Goal: Task Accomplishment & Management: Use online tool/utility

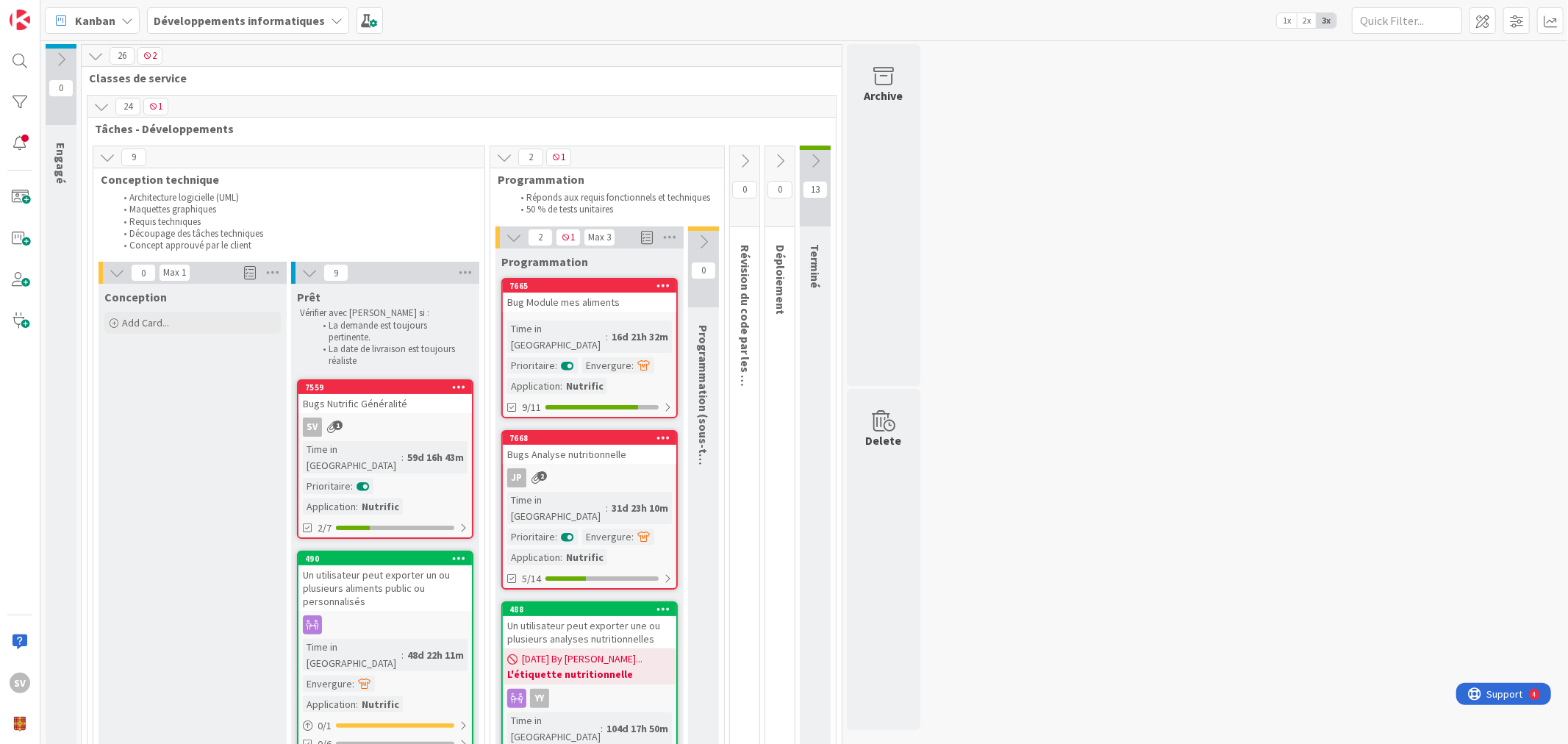
click at [600, 304] on div "Bug Module mes aliments" at bounding box center [589, 302] width 173 height 19
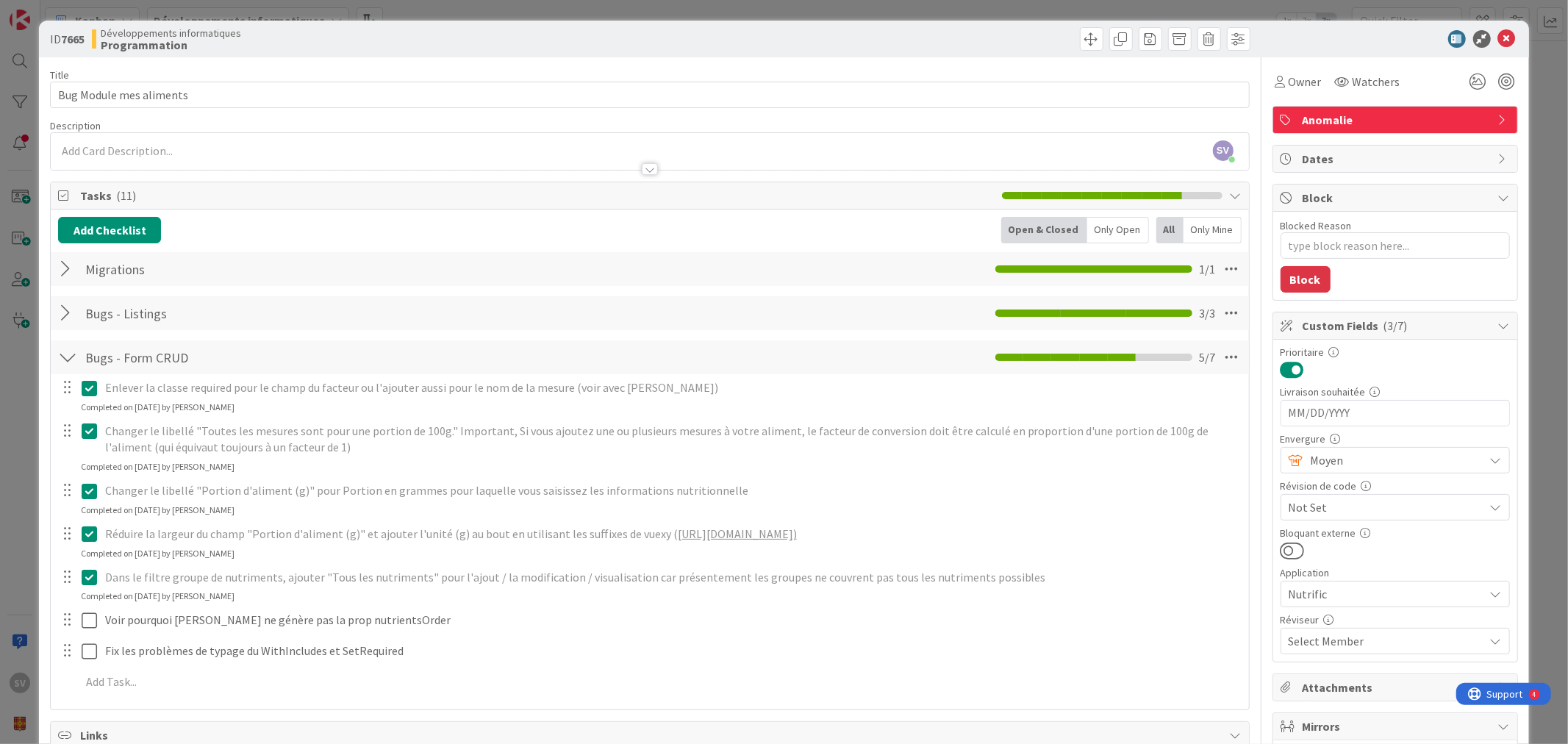
drag, startPoint x: 537, startPoint y: 360, endPoint x: 486, endPoint y: 702, distance: 345.8
click at [483, 704] on div "Add Checklist Open & Closed Only Open All Only Mine Migrations Checklist Name 1…" at bounding box center [649, 459] width 1198 height 500
click at [70, 619] on div at bounding box center [66, 619] width 19 height 22
click at [112, 615] on p "Voir pourquoi [PERSON_NAME] ne génère pas la prop nutrientsOrder" at bounding box center [672, 620] width 1133 height 17
click at [395, 623] on p "Voir pourquoi [PERSON_NAME] ne génère pas la prop nutrientsOrder" at bounding box center [672, 620] width 1133 height 17
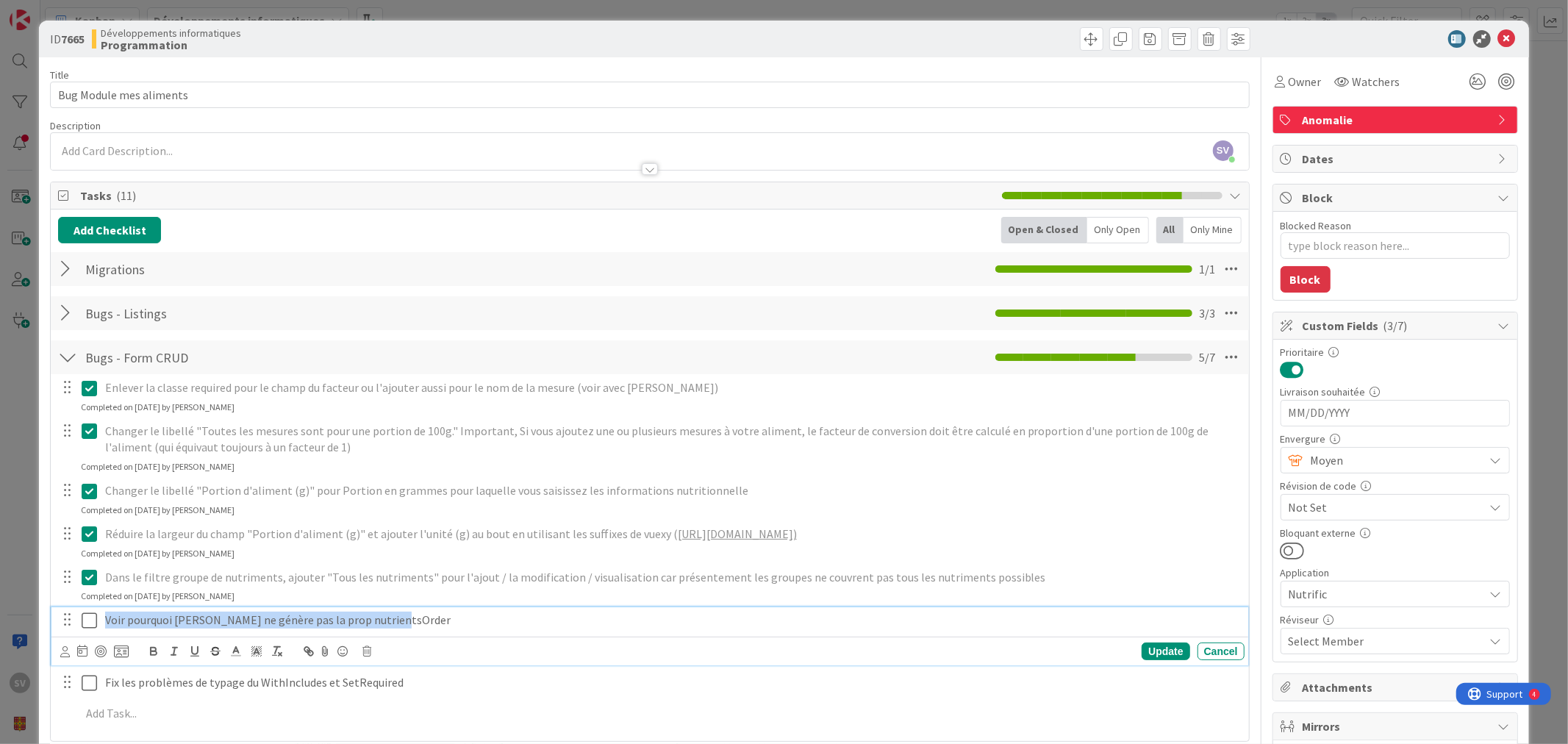
drag, startPoint x: 332, startPoint y: 619, endPoint x: 20, endPoint y: 611, distance: 312.1
click at [20, 610] on div "ID 7665 Développements informatiques Programmation Title 23 / 128 Bug Module me…" at bounding box center [784, 372] width 1568 height 744
copy p "Voir pourquoi [PERSON_NAME] ne génère pas la prop nutrientsOrder"
click at [368, 651] on icon at bounding box center [366, 651] width 9 height 10
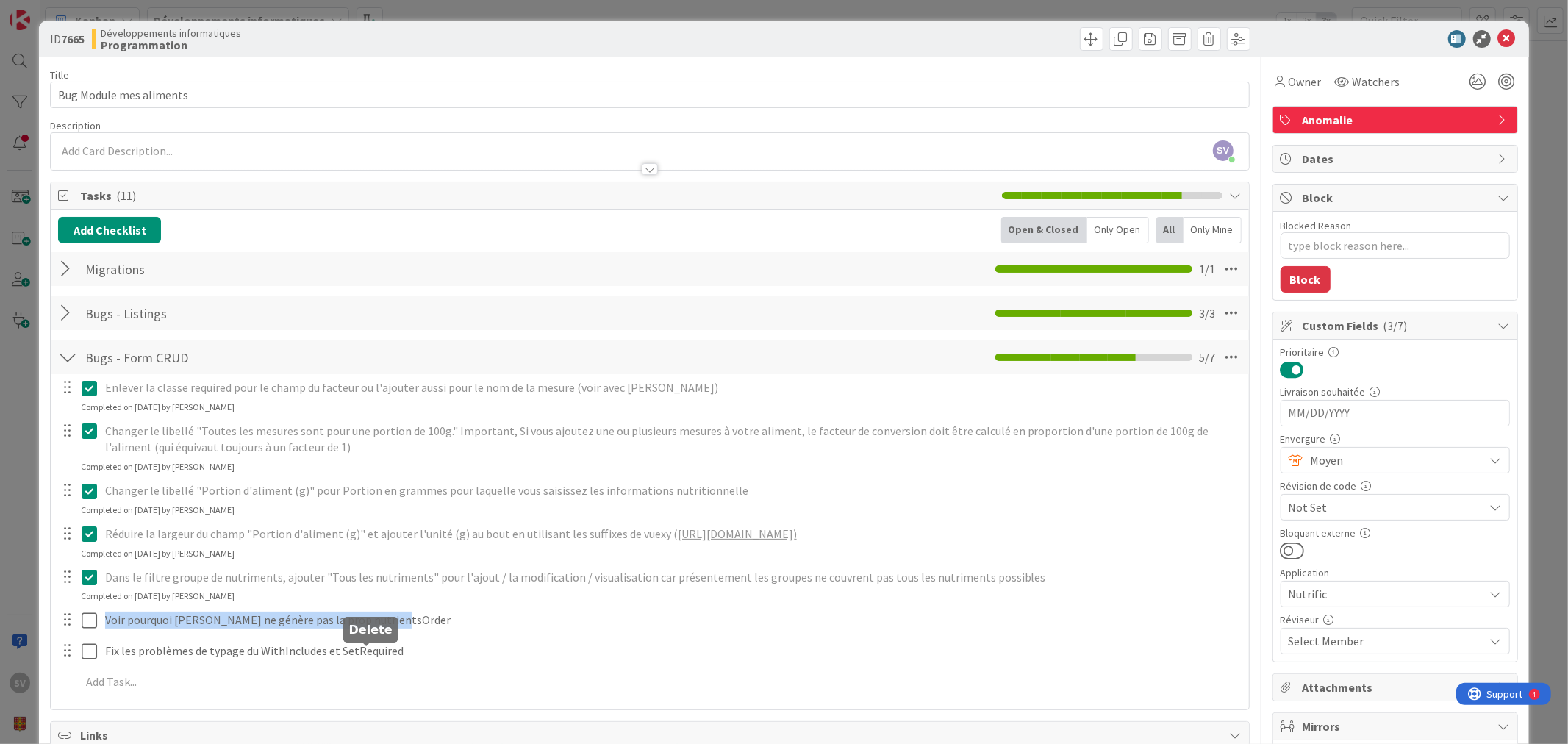
click at [419, 717] on div "Title 23 / 128 Bug Module mes aliments Description SV [PERSON_NAME] joined 34 m…" at bounding box center [649, 506] width 1199 height 897
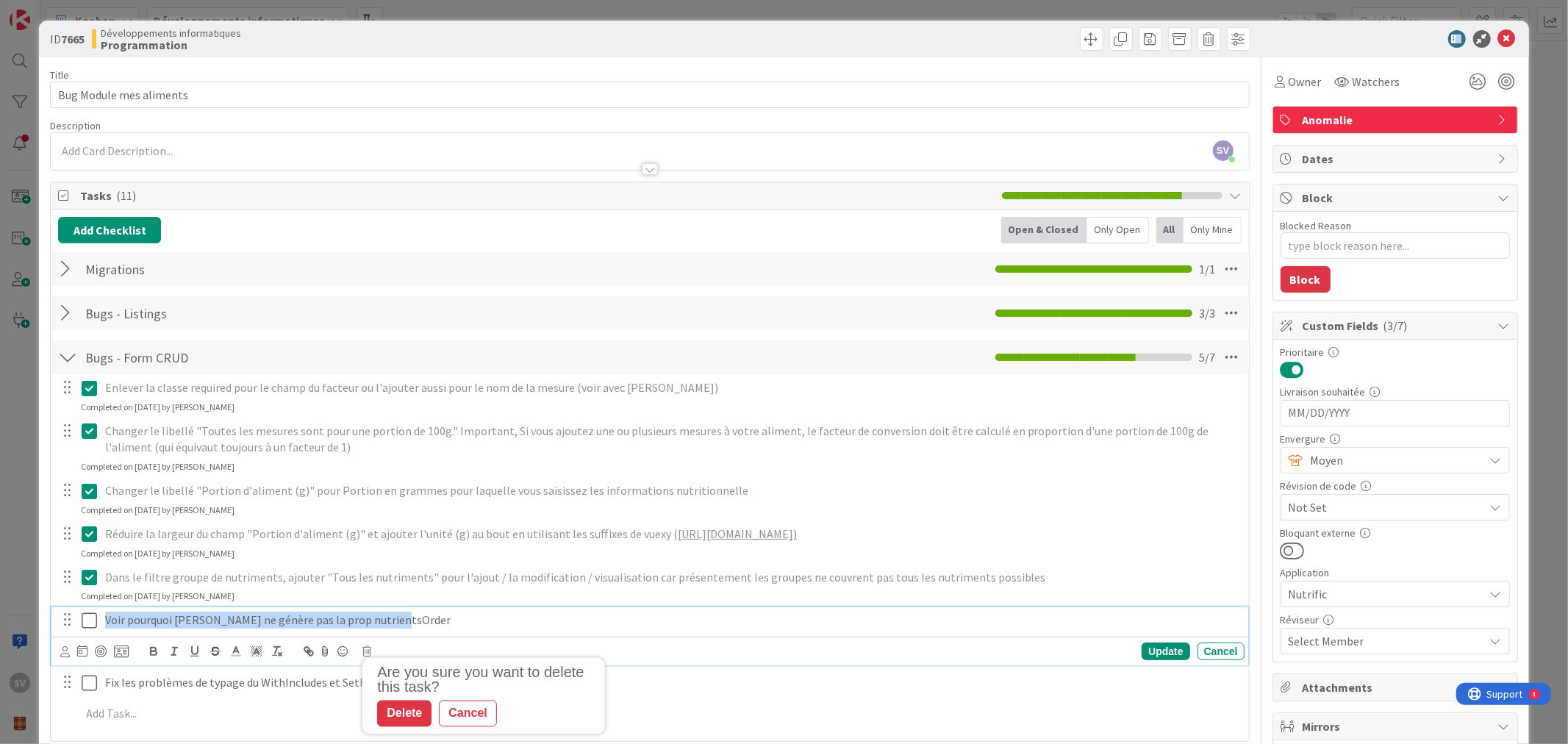
click at [358, 621] on p "Voir pourquoi [PERSON_NAME] ne génère pas la prop nutrientsOrder" at bounding box center [672, 620] width 1133 height 17
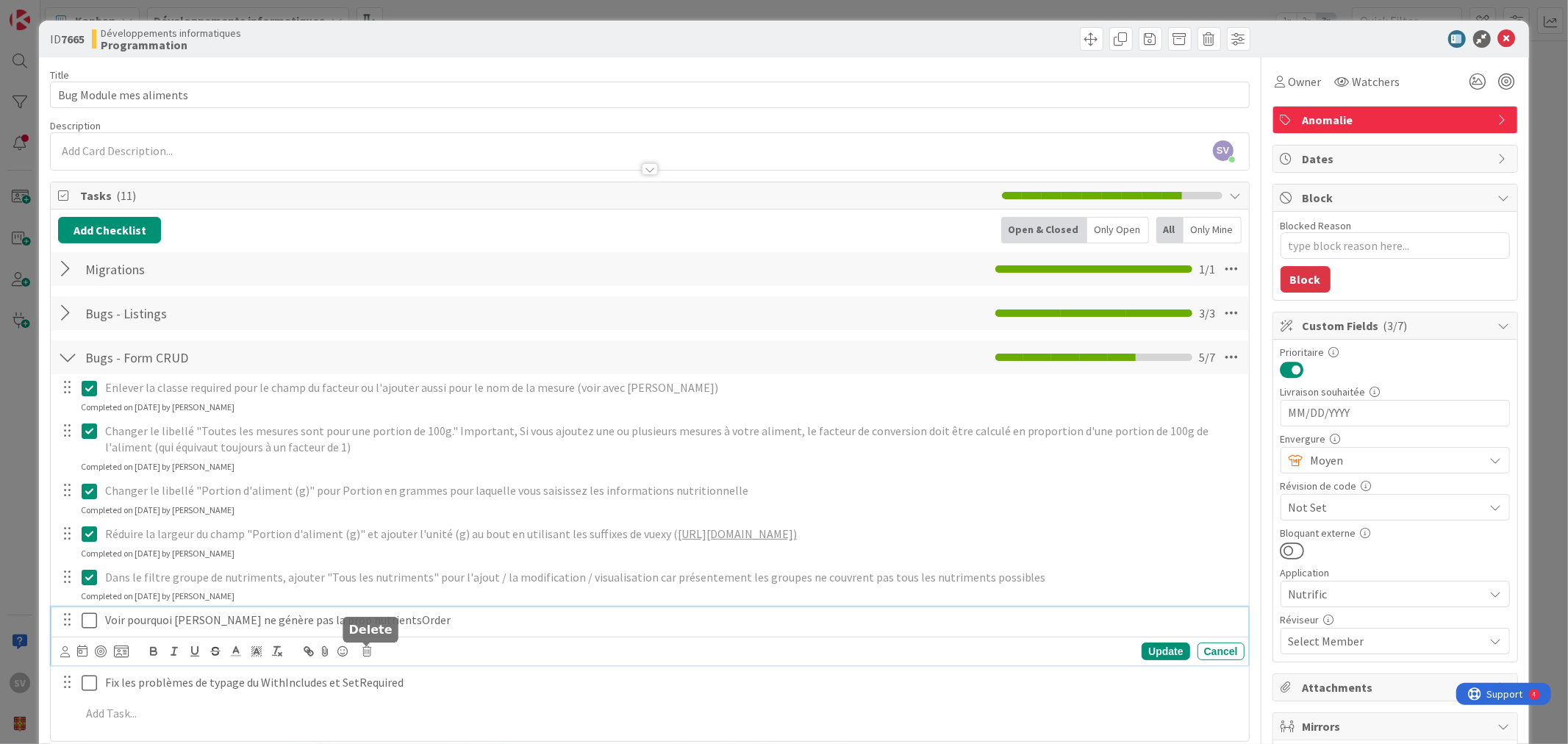
click at [370, 650] on icon at bounding box center [366, 651] width 9 height 10
click at [410, 717] on div "Delete" at bounding box center [404, 714] width 54 height 26
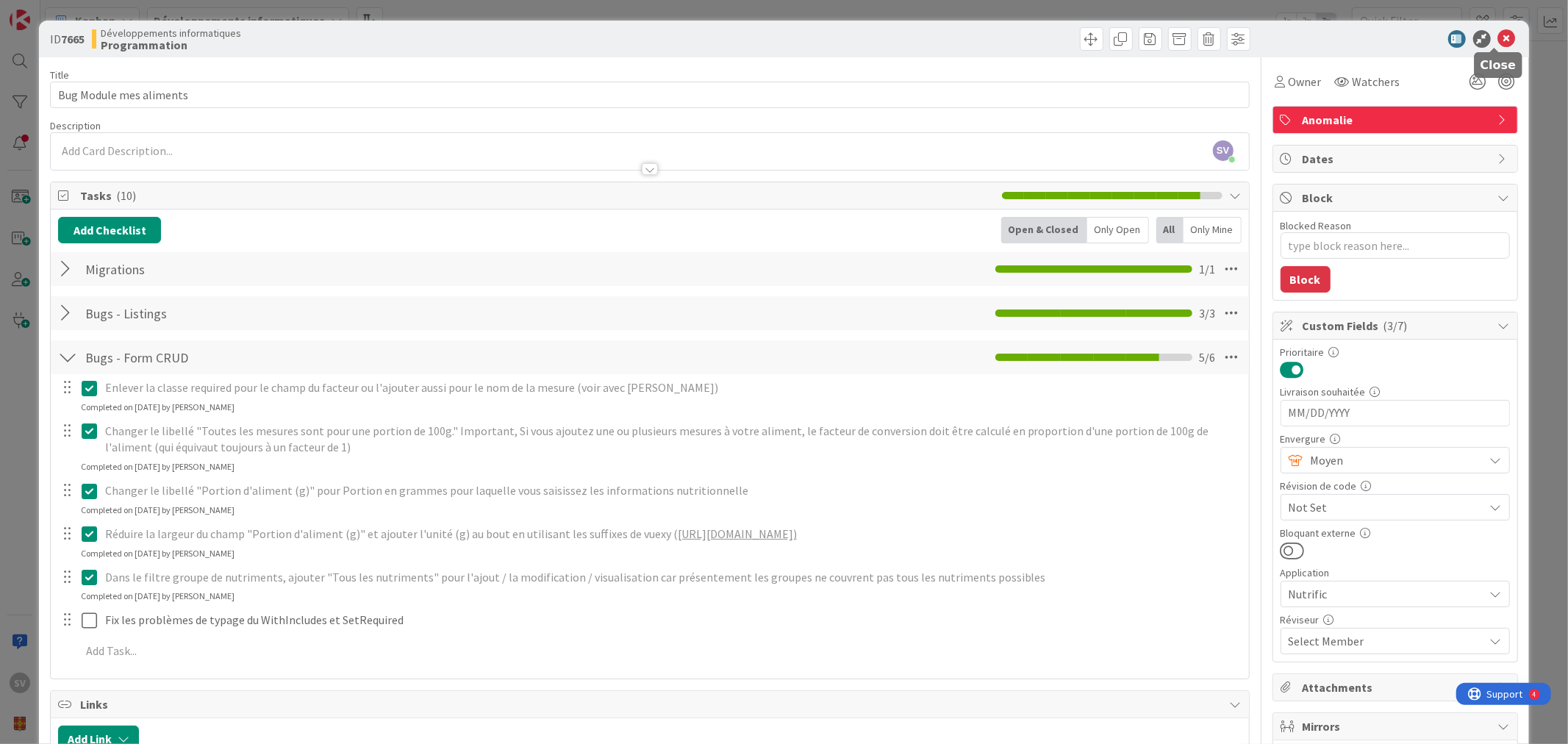
click at [1498, 37] on icon at bounding box center [1507, 39] width 18 height 18
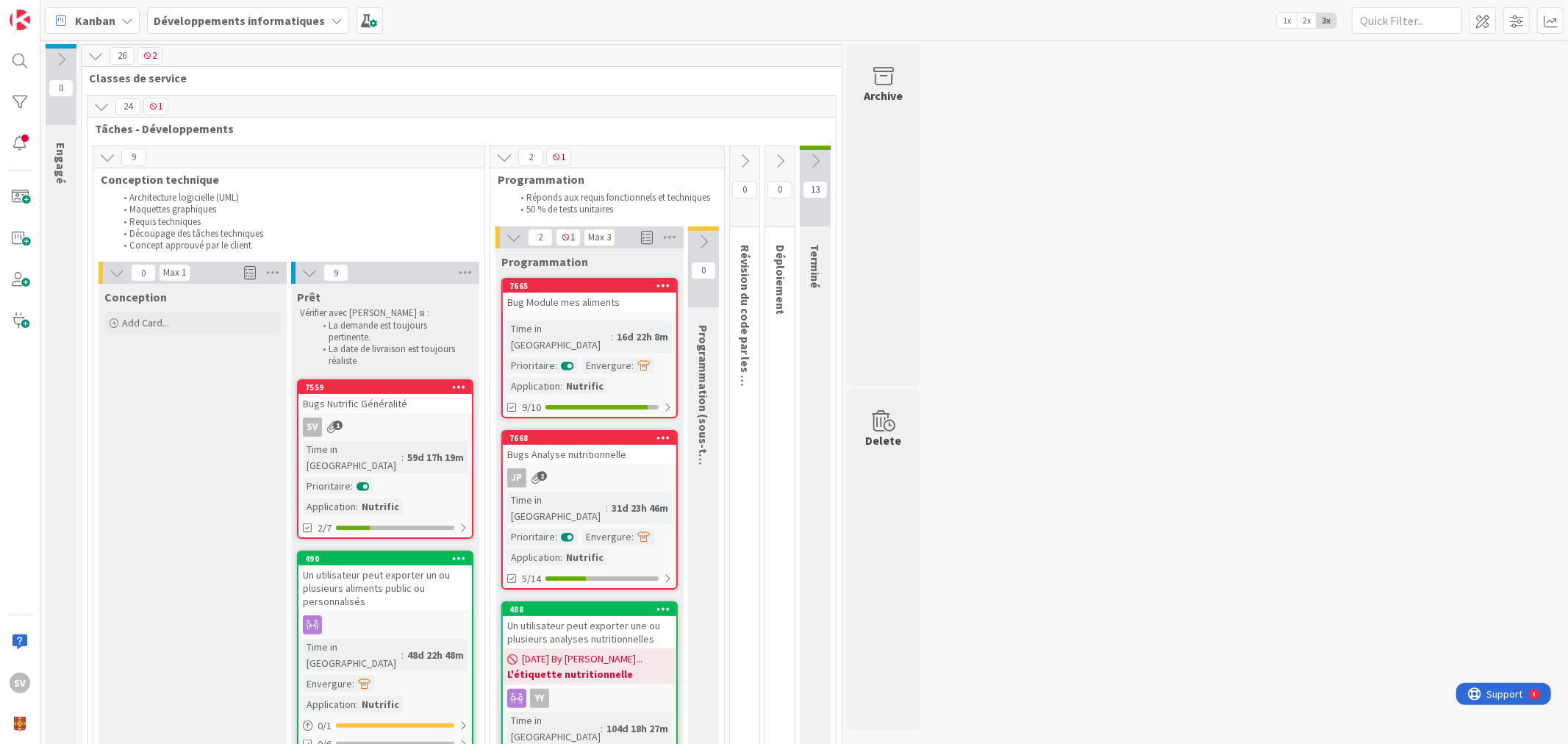
click at [407, 405] on div "Bugs Nutrific Généralité" at bounding box center [385, 404] width 173 height 19
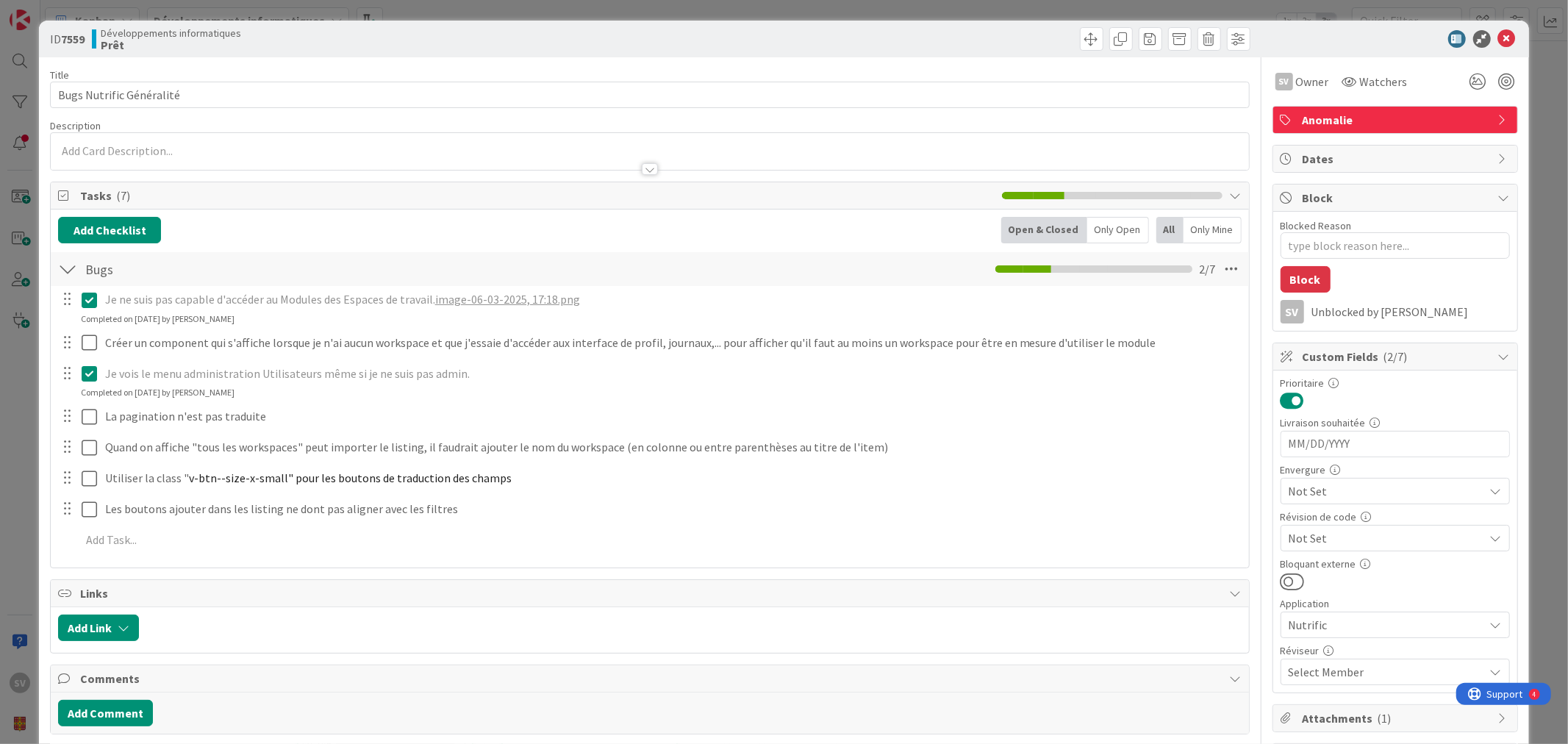
type textarea "x"
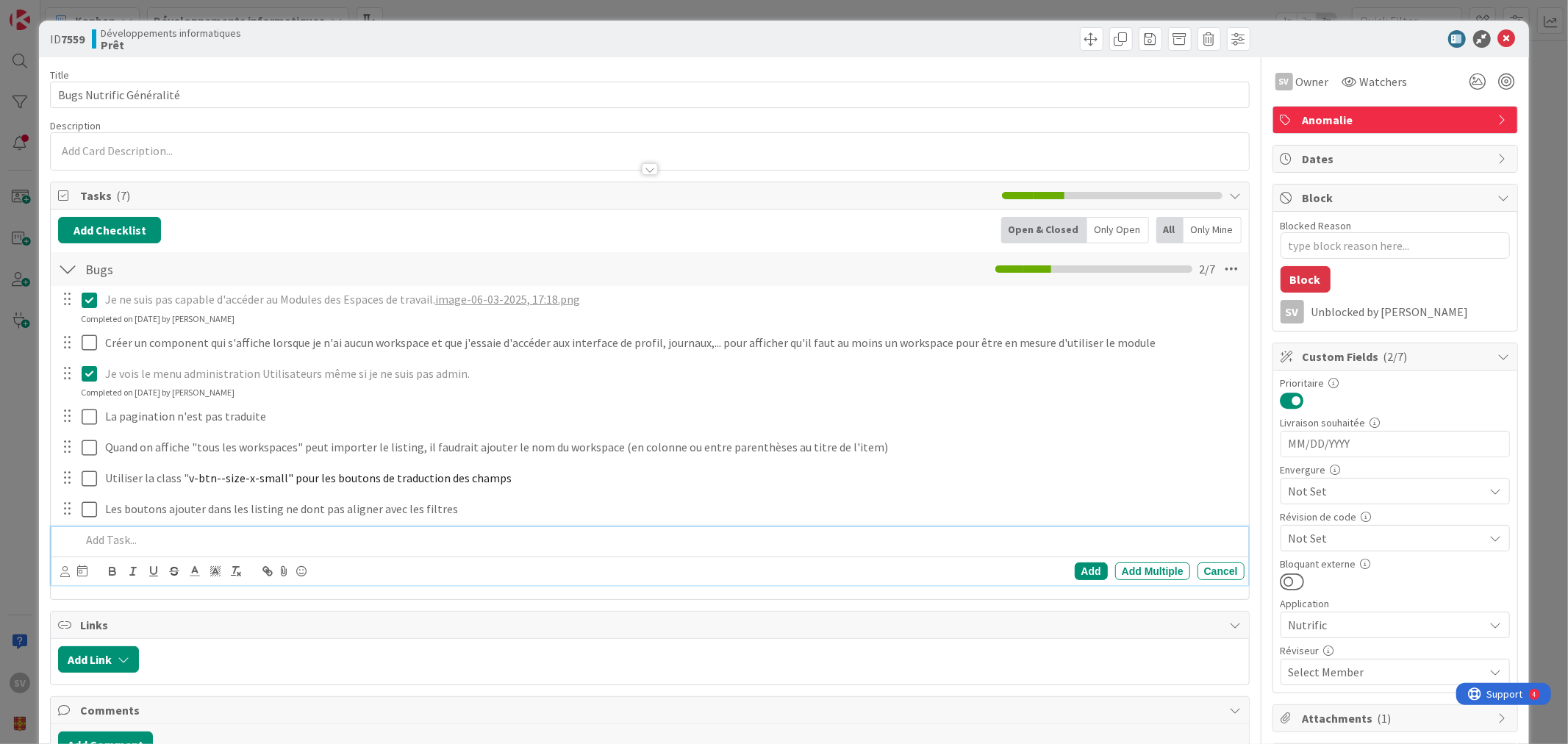
click at [111, 545] on p at bounding box center [660, 540] width 1157 height 17
click at [378, 538] on p "Voir pourquoi [PERSON_NAME] ne génère pas la prop nutrientsOrder" at bounding box center [660, 540] width 1157 height 17
click at [336, 538] on p "Voir pourquoi [PERSON_NAME] ne génère pas la prop nutrientsOrder" at bounding box center [660, 540] width 1157 height 17
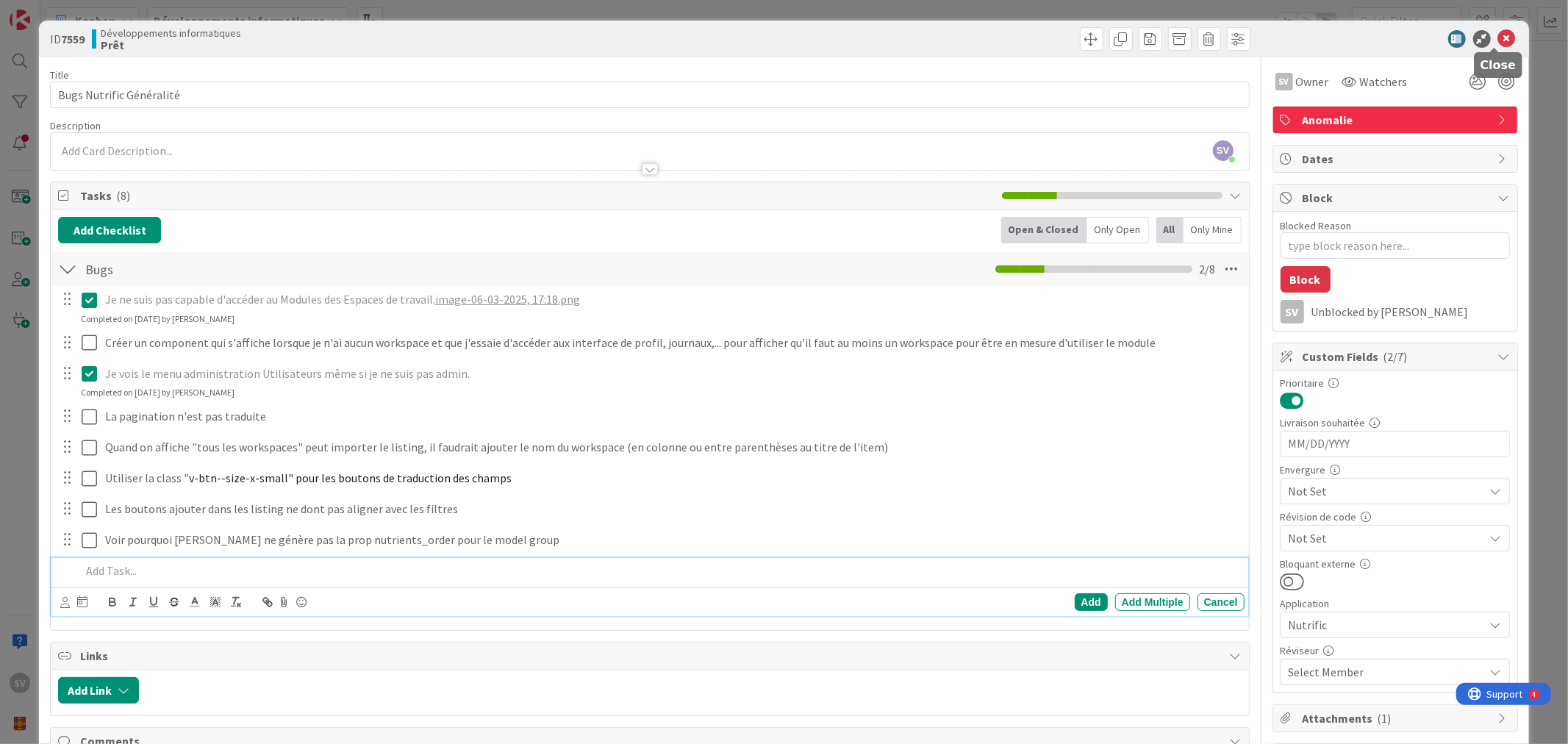
click at [1507, 36] on div "ID 7559 Développements informatiques Prêt" at bounding box center [783, 39] width 1489 height 37
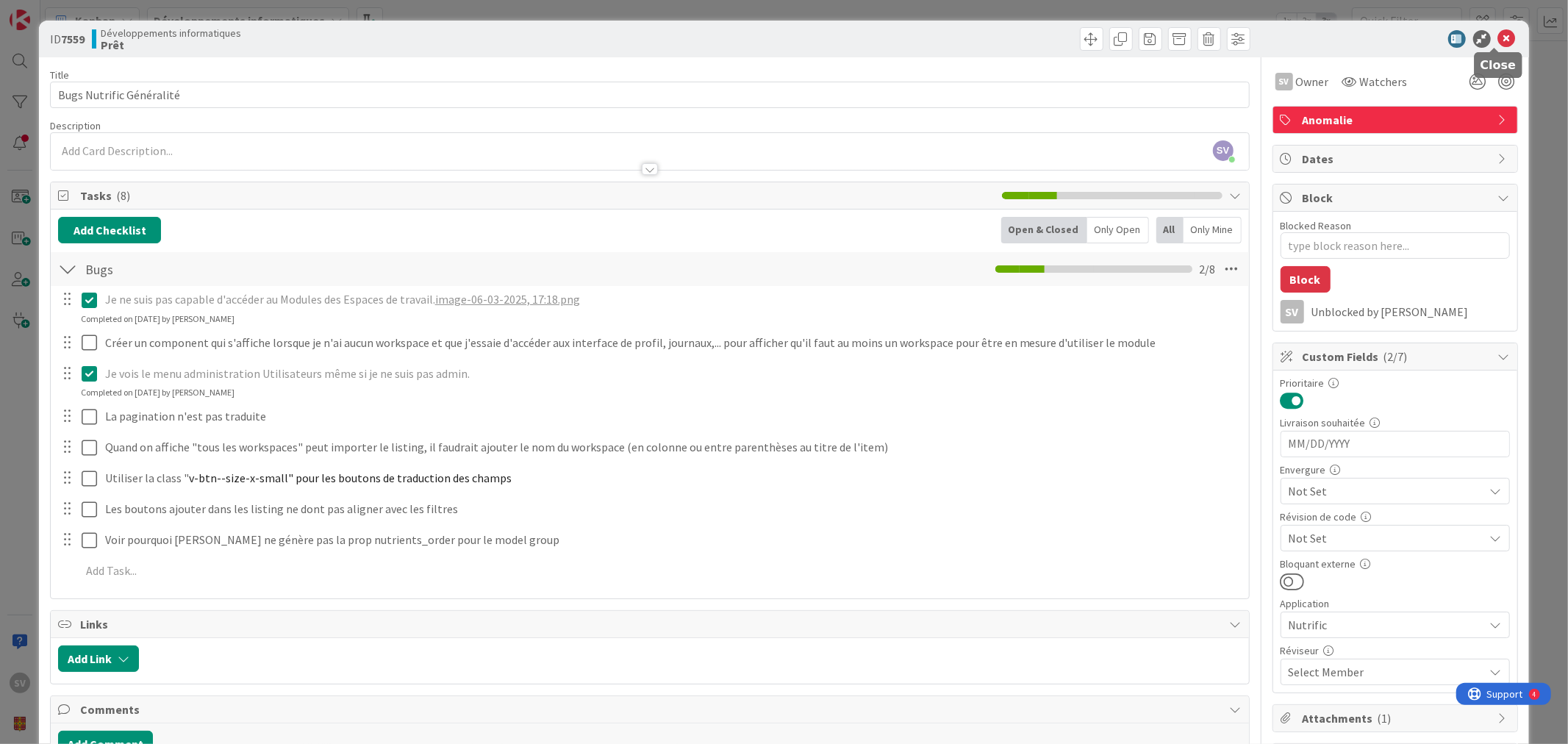
click at [1498, 37] on icon at bounding box center [1507, 39] width 18 height 18
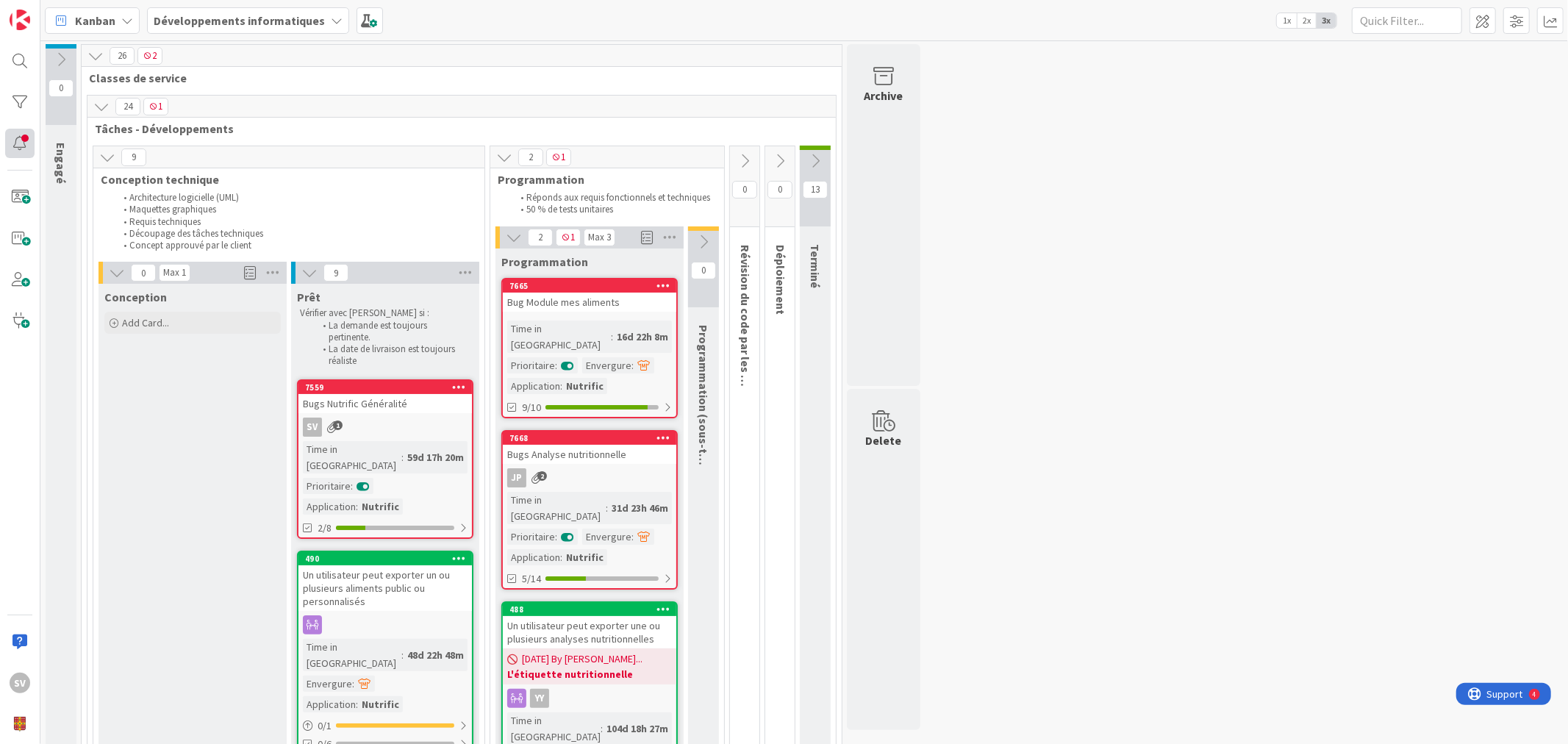
click at [9, 142] on div at bounding box center [20, 143] width 29 height 29
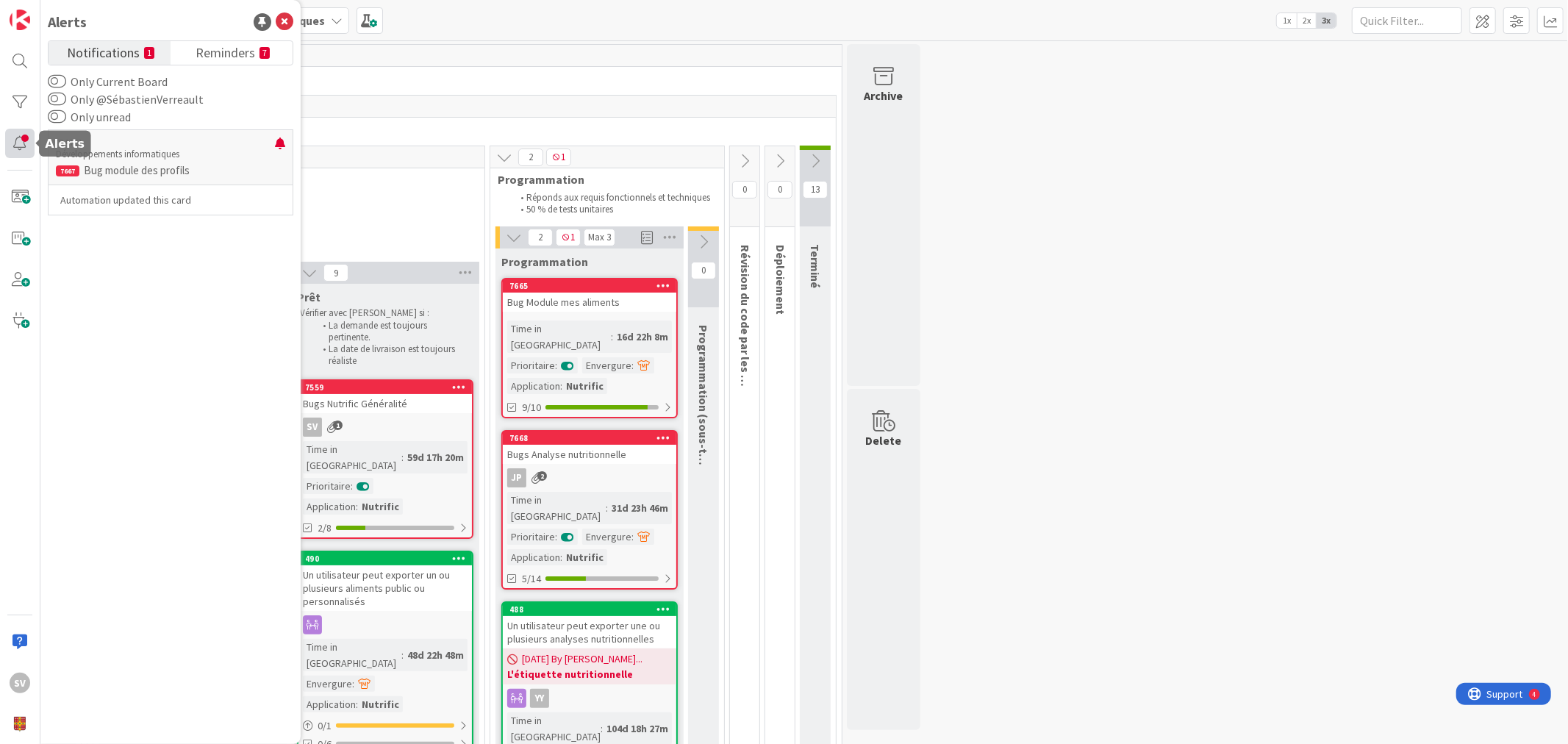
click at [23, 140] on div at bounding box center [20, 143] width 29 height 29
click at [11, 142] on div at bounding box center [20, 143] width 29 height 29
click at [247, 53] on span "Reminders" at bounding box center [225, 51] width 60 height 21
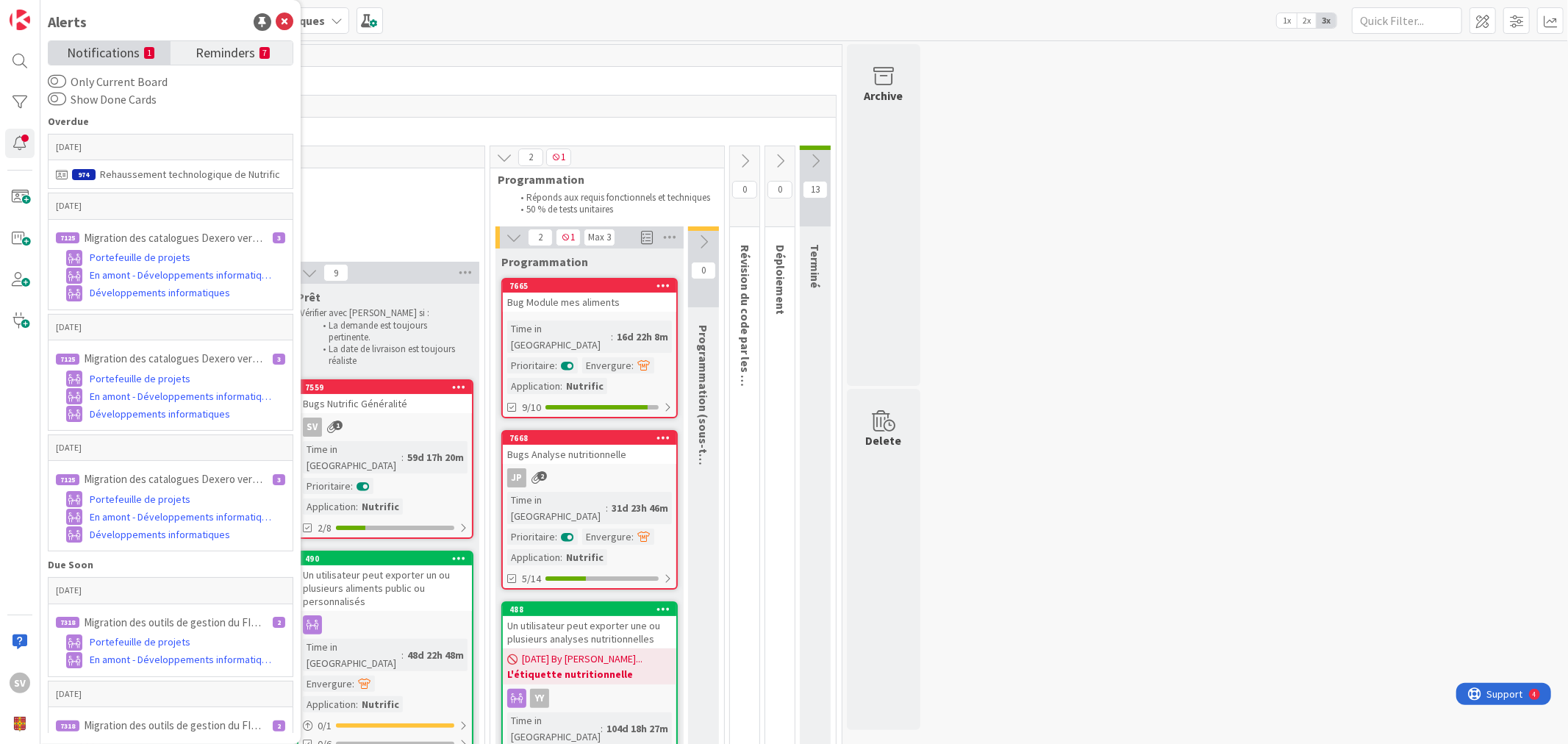
click at [99, 53] on span "Notifications" at bounding box center [104, 51] width 73 height 21
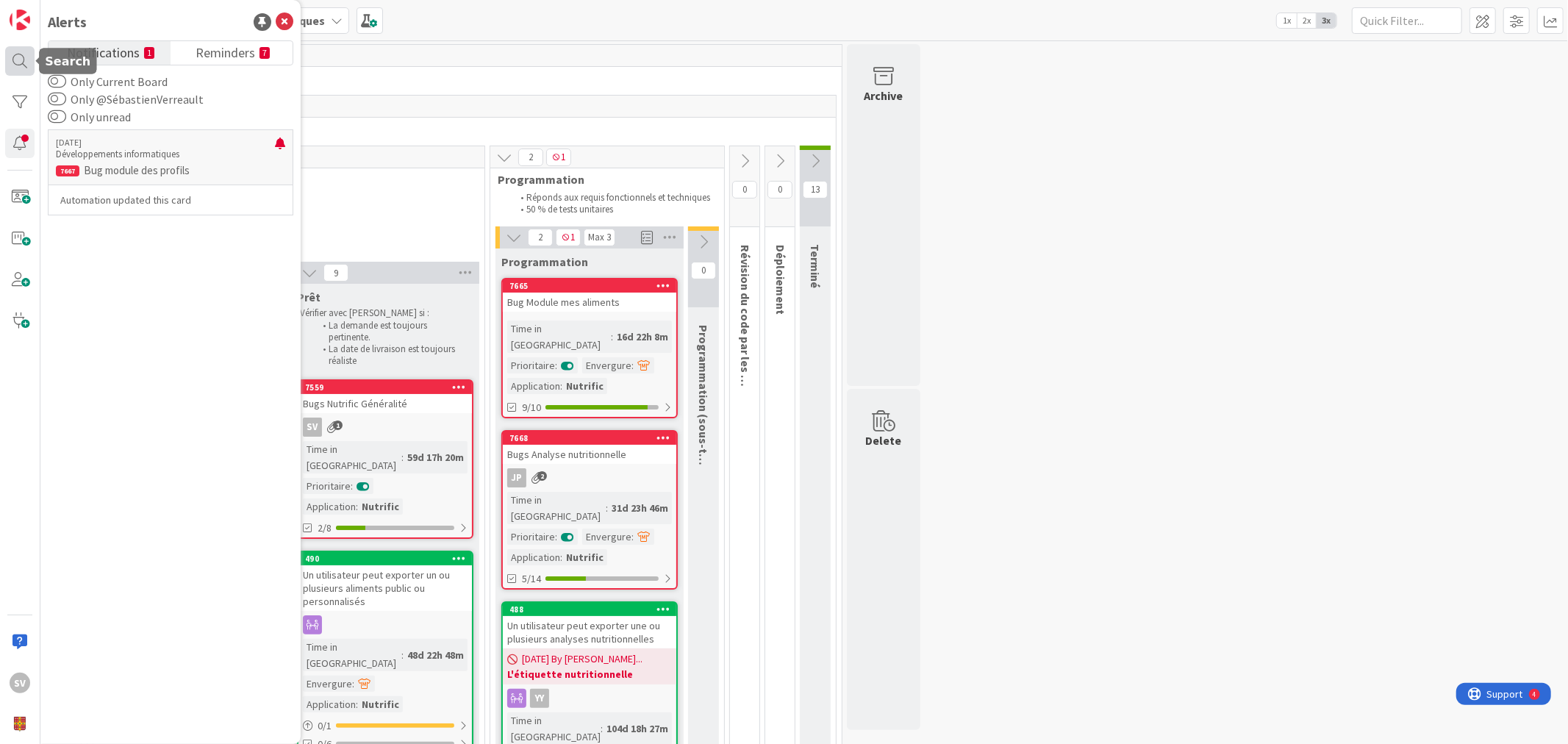
click at [16, 47] on div at bounding box center [20, 61] width 29 height 29
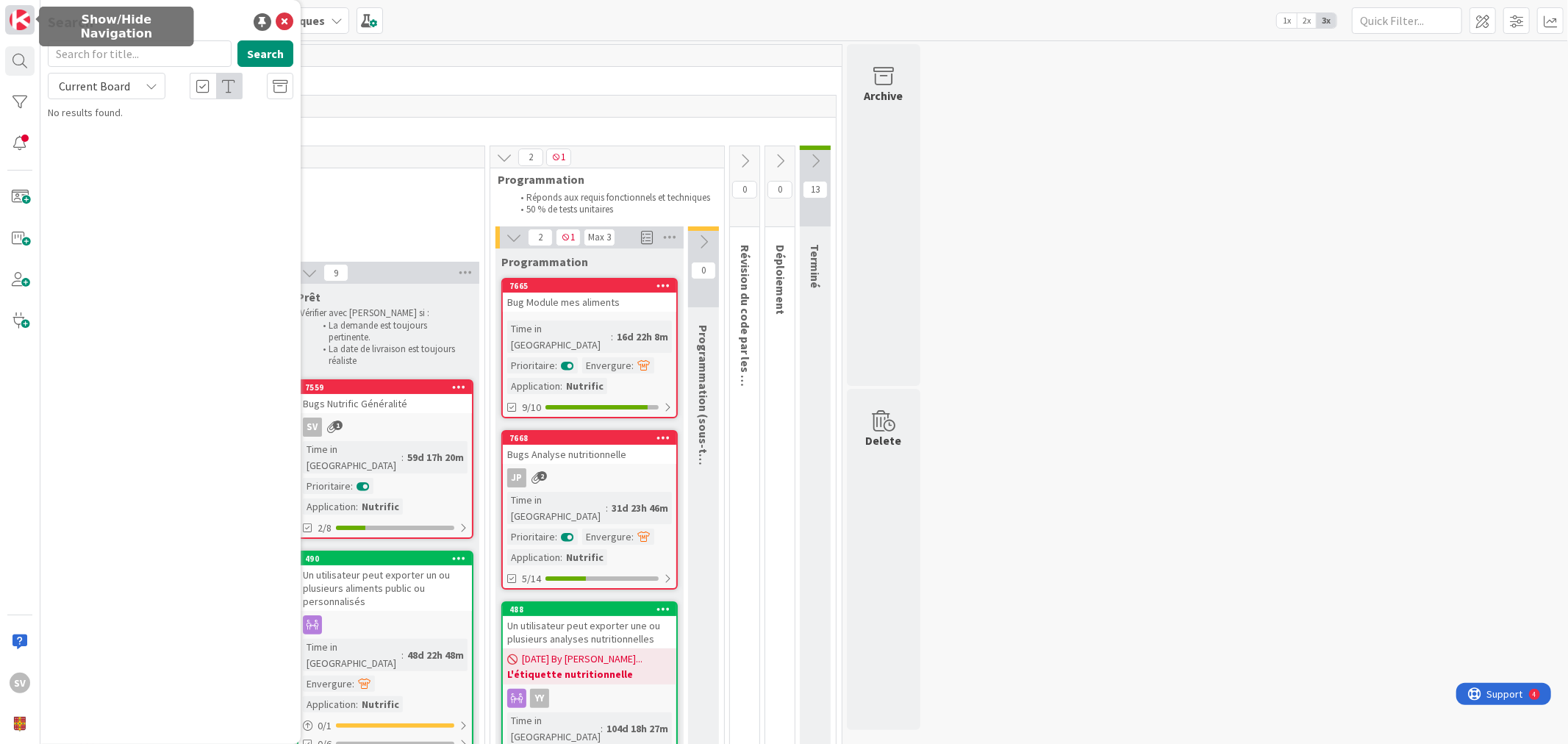
click at [15, 28] on img at bounding box center [19, 19] width 21 height 21
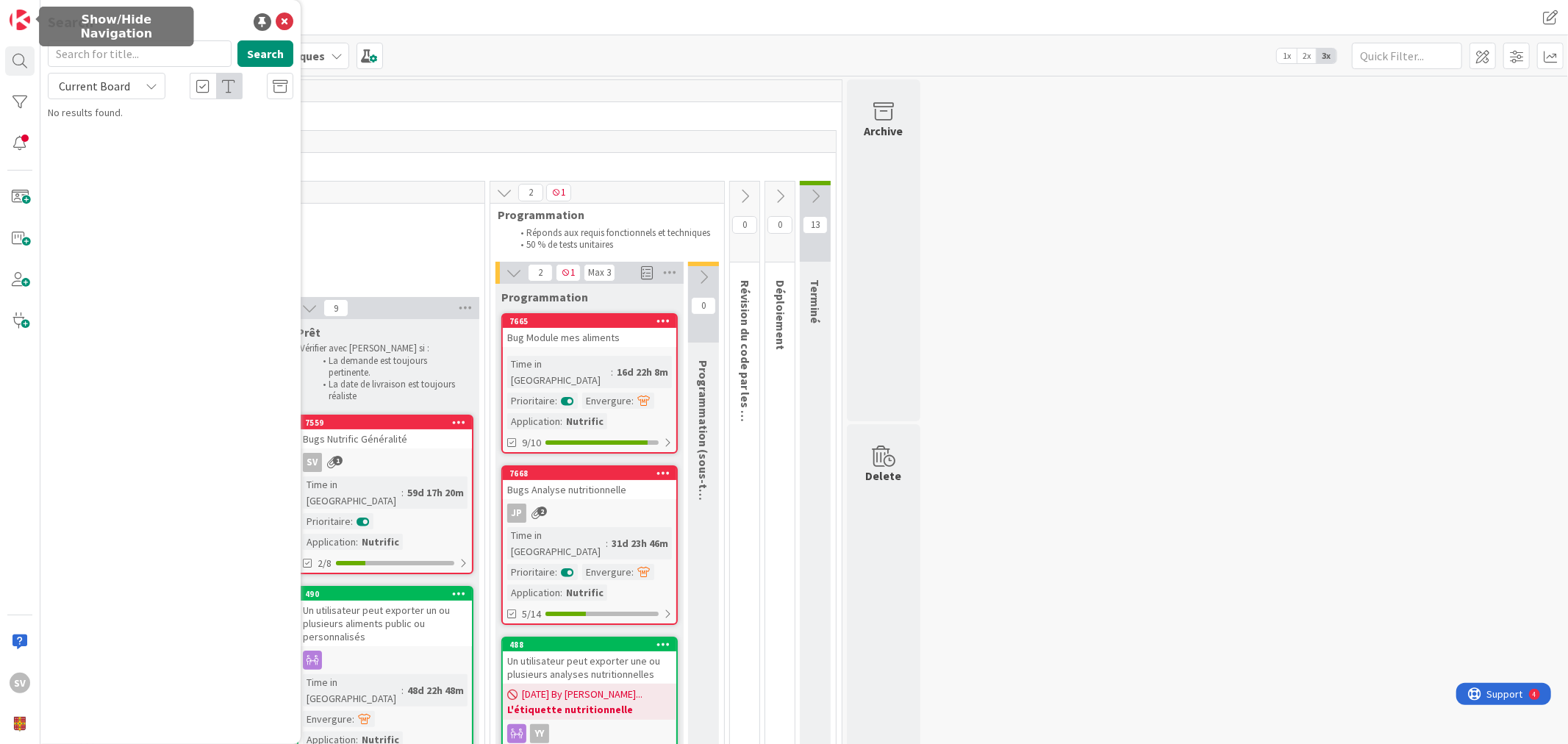
click at [2, 37] on div "SV" at bounding box center [20, 372] width 40 height 744
click at [290, 15] on icon at bounding box center [285, 22] width 18 height 18
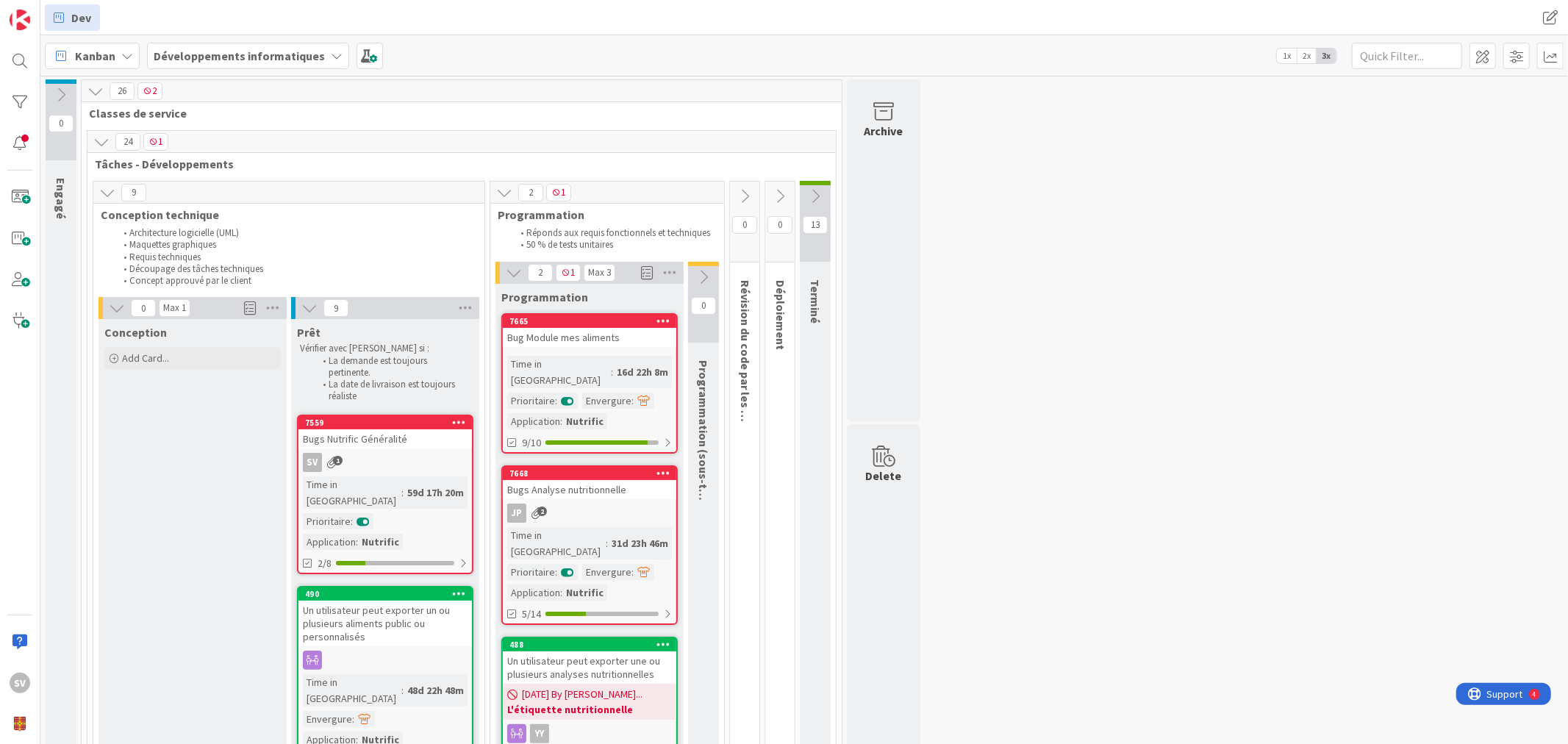
click at [596, 338] on div "Bug Module mes aliments" at bounding box center [589, 337] width 173 height 19
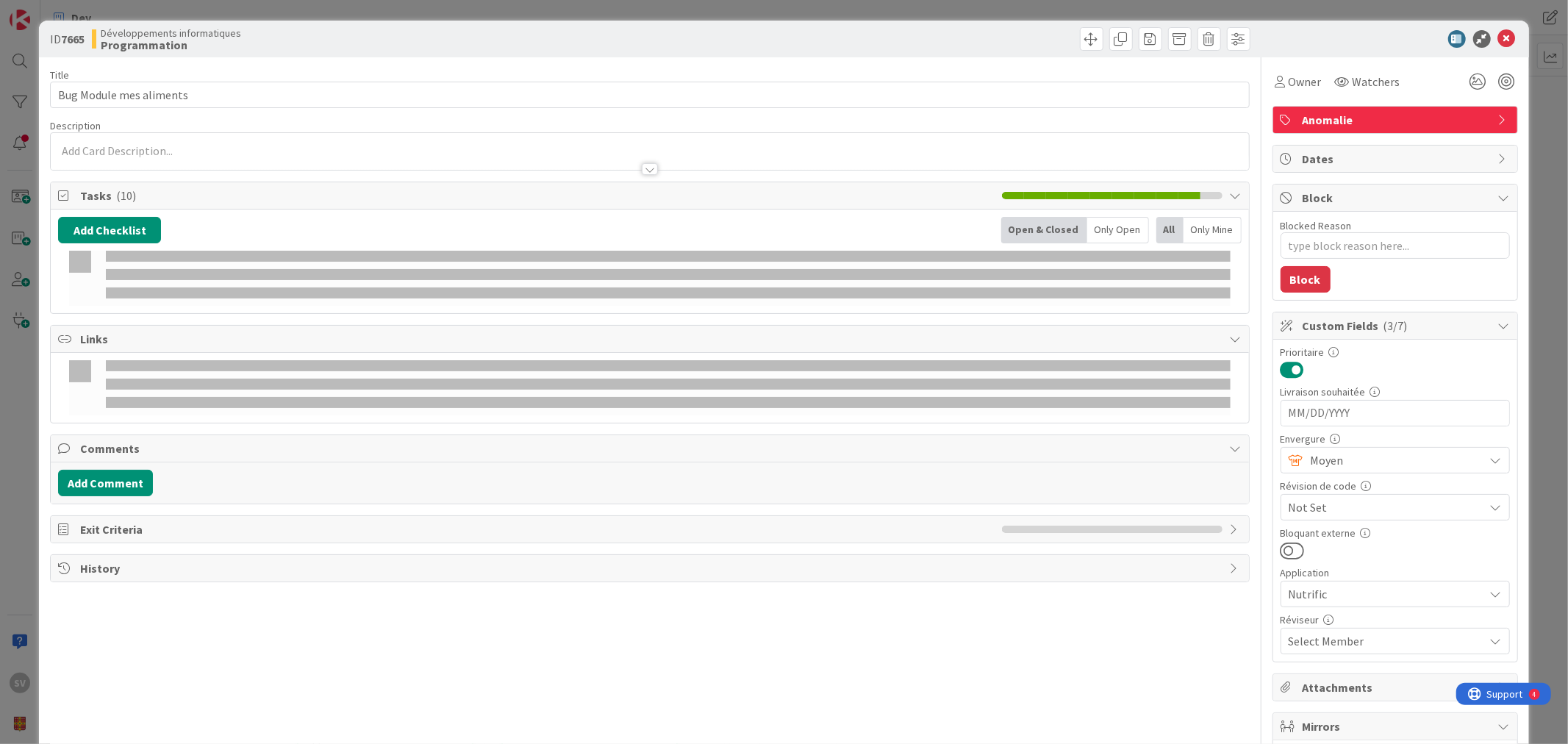
type textarea "x"
